Goal: Task Accomplishment & Management: Use online tool/utility

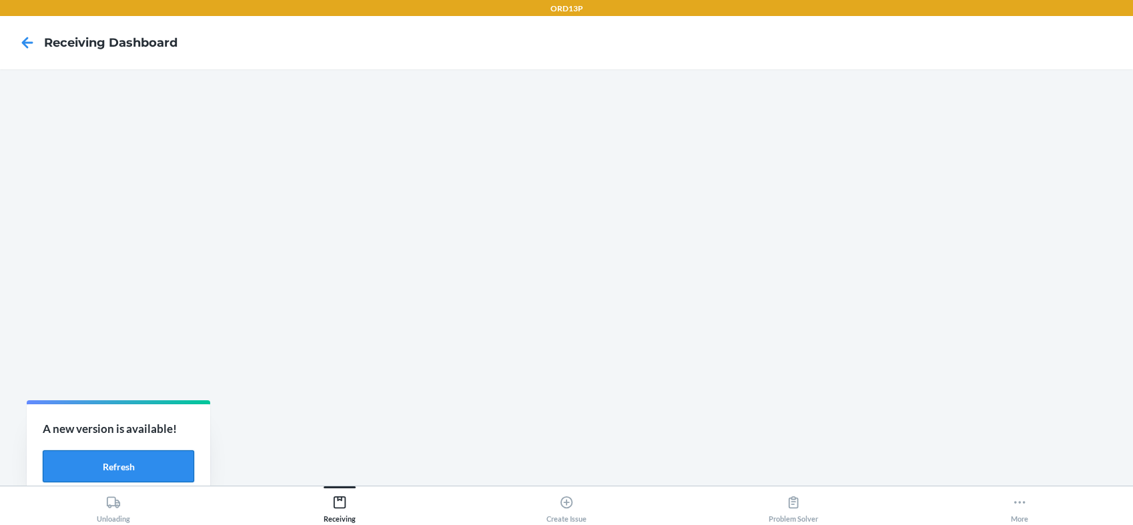
click at [86, 459] on button "Refresh" at bounding box center [119, 467] width 152 height 32
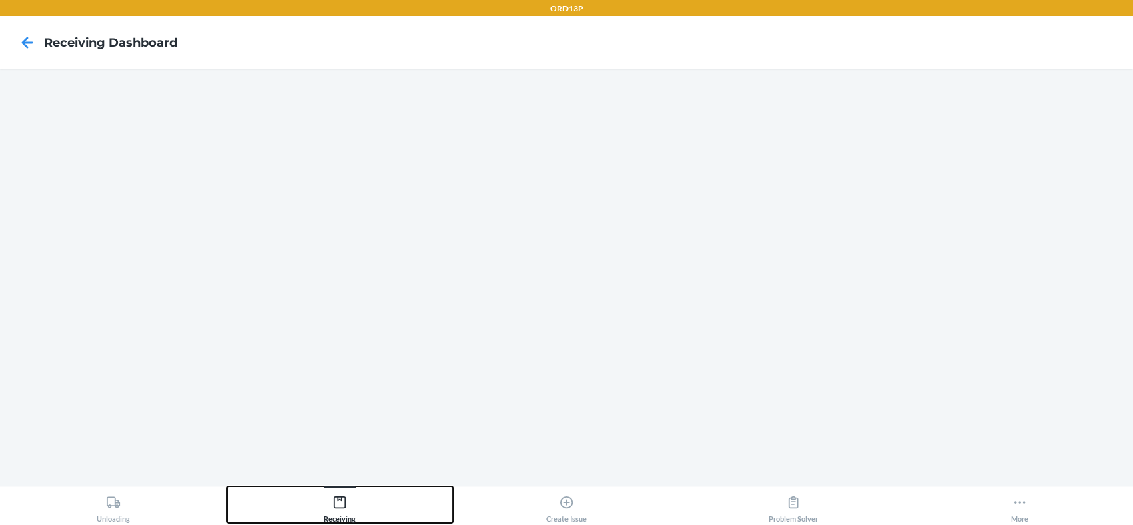
click at [338, 499] on icon at bounding box center [340, 503] width 12 height 12
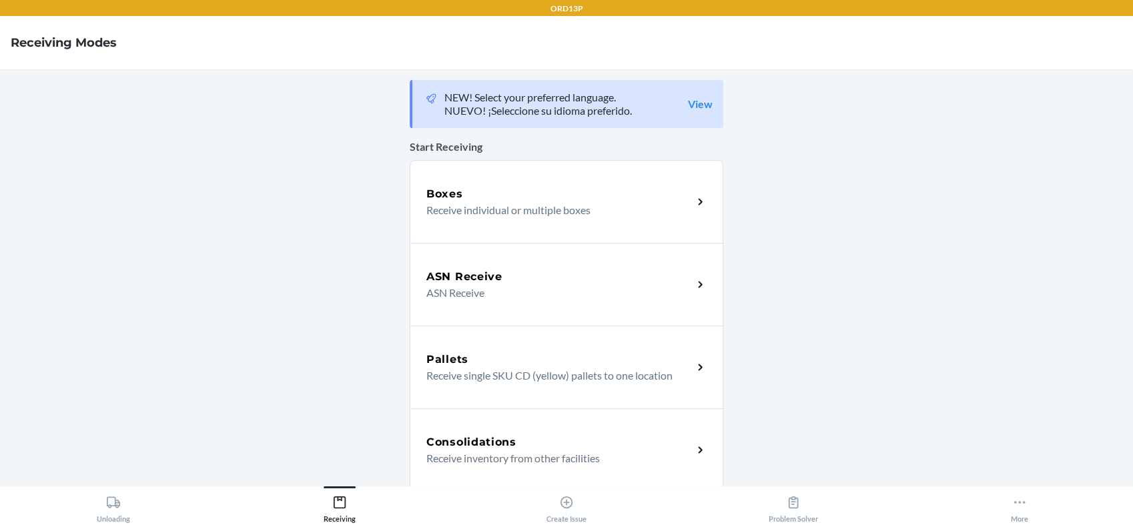
click at [599, 208] on p "Receive individual or multiple boxes" at bounding box center [555, 210] width 256 height 16
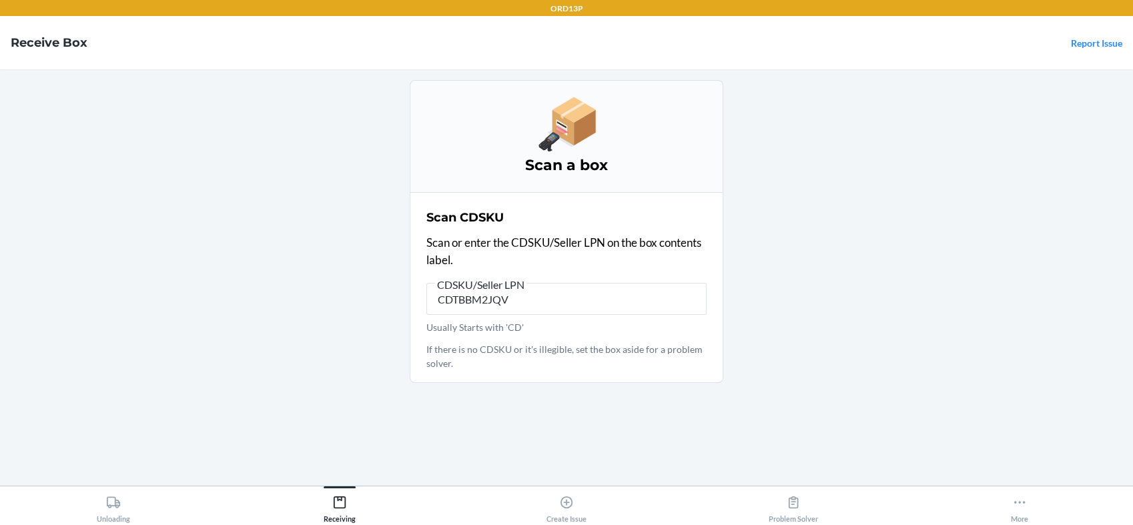
type input "CDTBBM2JQVA"
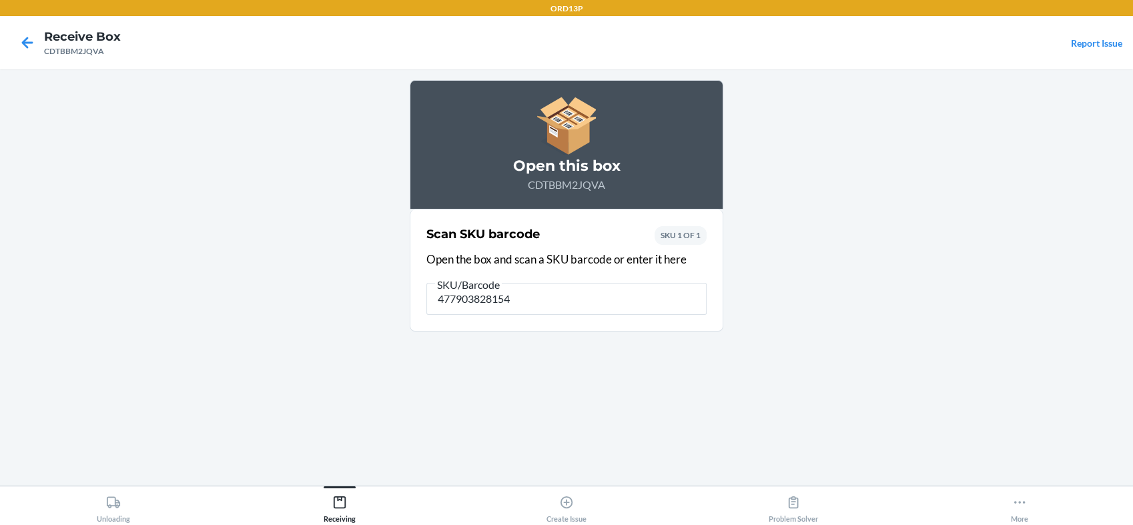
type input "4779038281540"
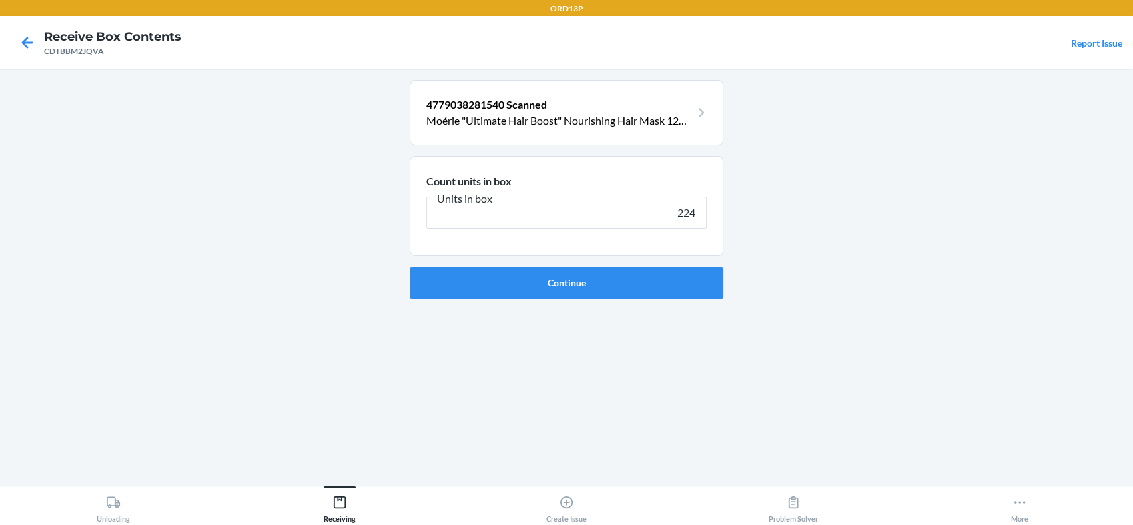
type input "2240"
click button "Continue" at bounding box center [567, 283] width 314 height 32
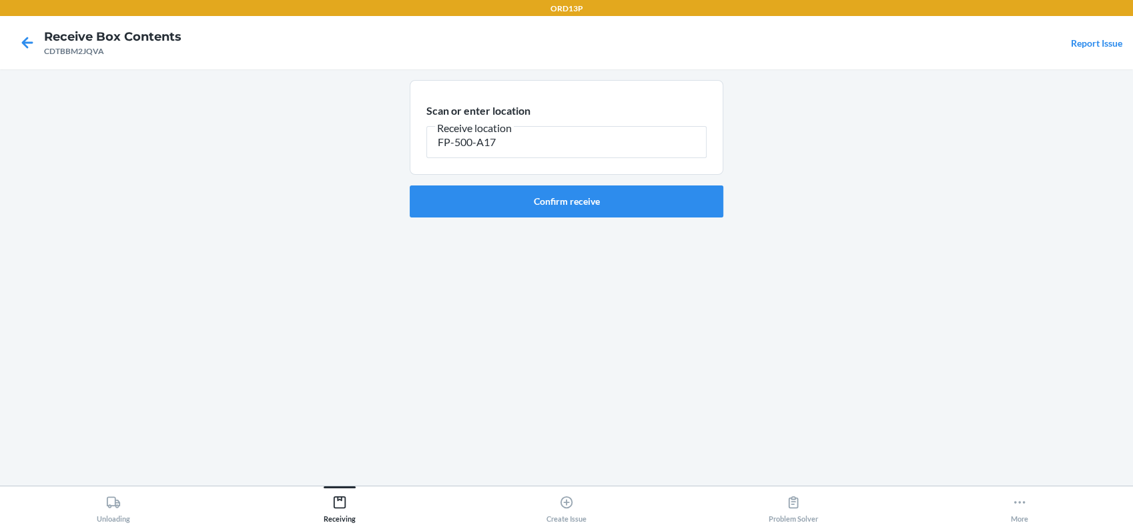
type input "FP-500-A17"
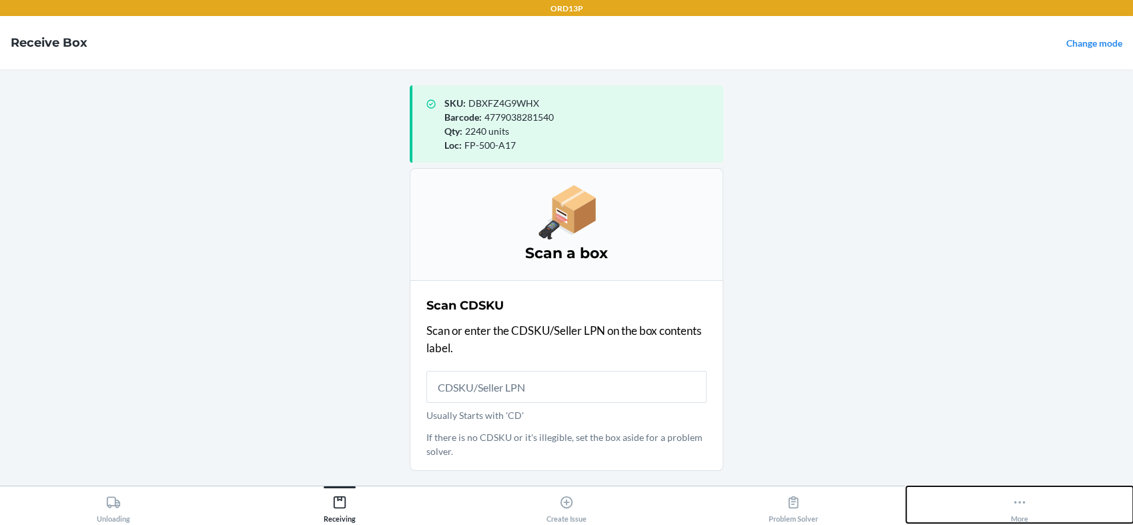
click at [1016, 502] on icon at bounding box center [1020, 502] width 11 height 3
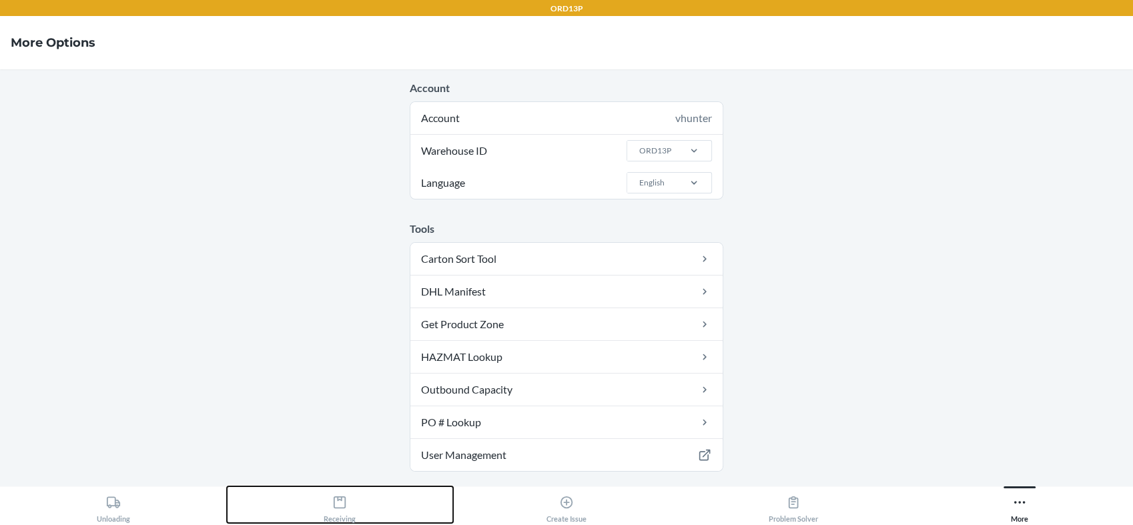
click at [343, 511] on div "Receiving" at bounding box center [340, 506] width 32 height 33
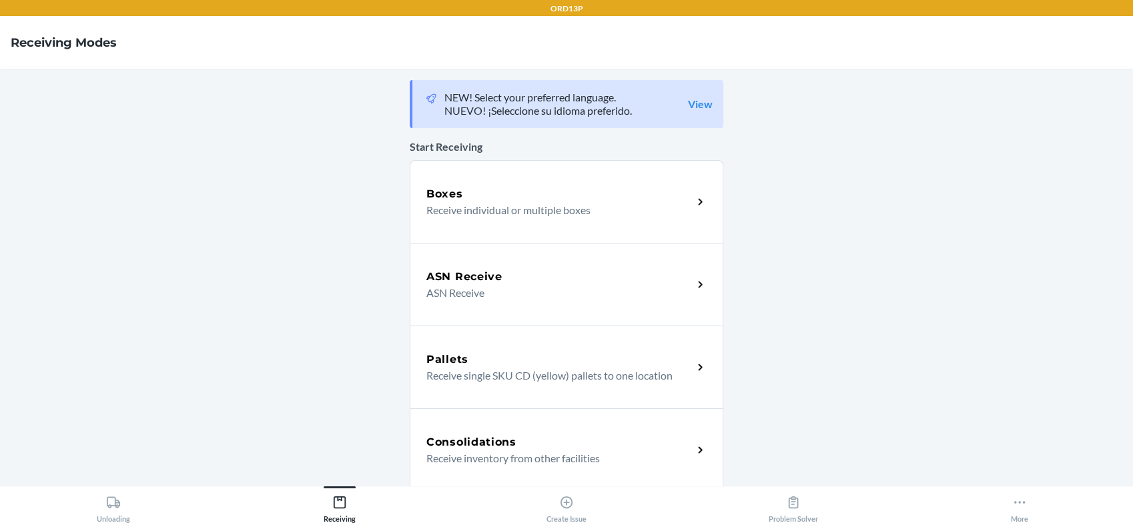
click at [603, 212] on p "Receive individual or multiple boxes" at bounding box center [555, 210] width 256 height 16
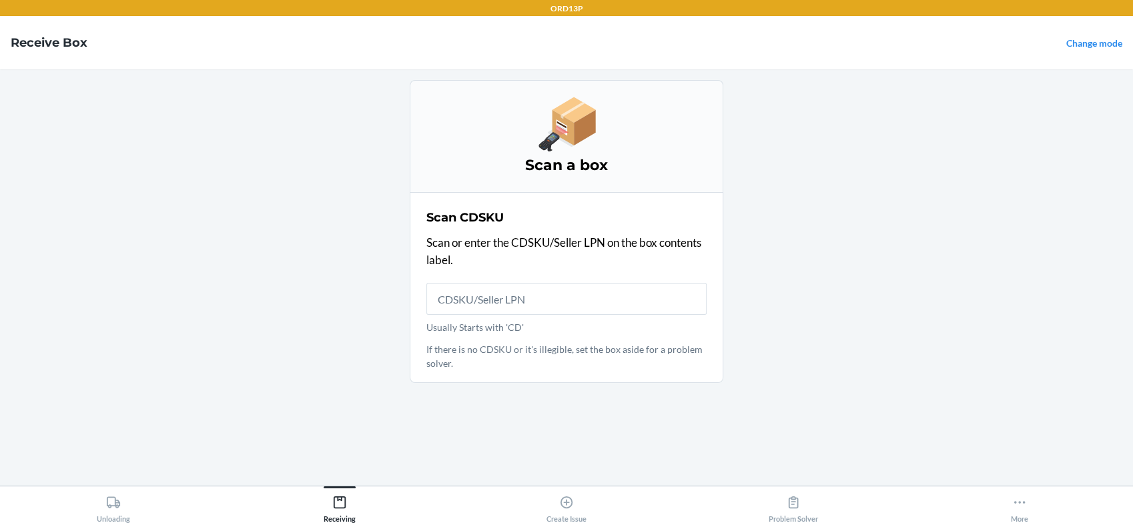
drag, startPoint x: 477, startPoint y: 288, endPoint x: 449, endPoint y: 294, distance: 28.7
drag, startPoint x: 449, startPoint y: 294, endPoint x: 390, endPoint y: 270, distance: 63.5
drag, startPoint x: 386, startPoint y: 266, endPoint x: 372, endPoint y: 278, distance: 18.9
drag, startPoint x: 372, startPoint y: 278, endPoint x: 334, endPoint y: 275, distance: 38.9
drag, startPoint x: 334, startPoint y: 275, endPoint x: 316, endPoint y: 267, distance: 19.1
